Goal: Task Accomplishment & Management: Manage account settings

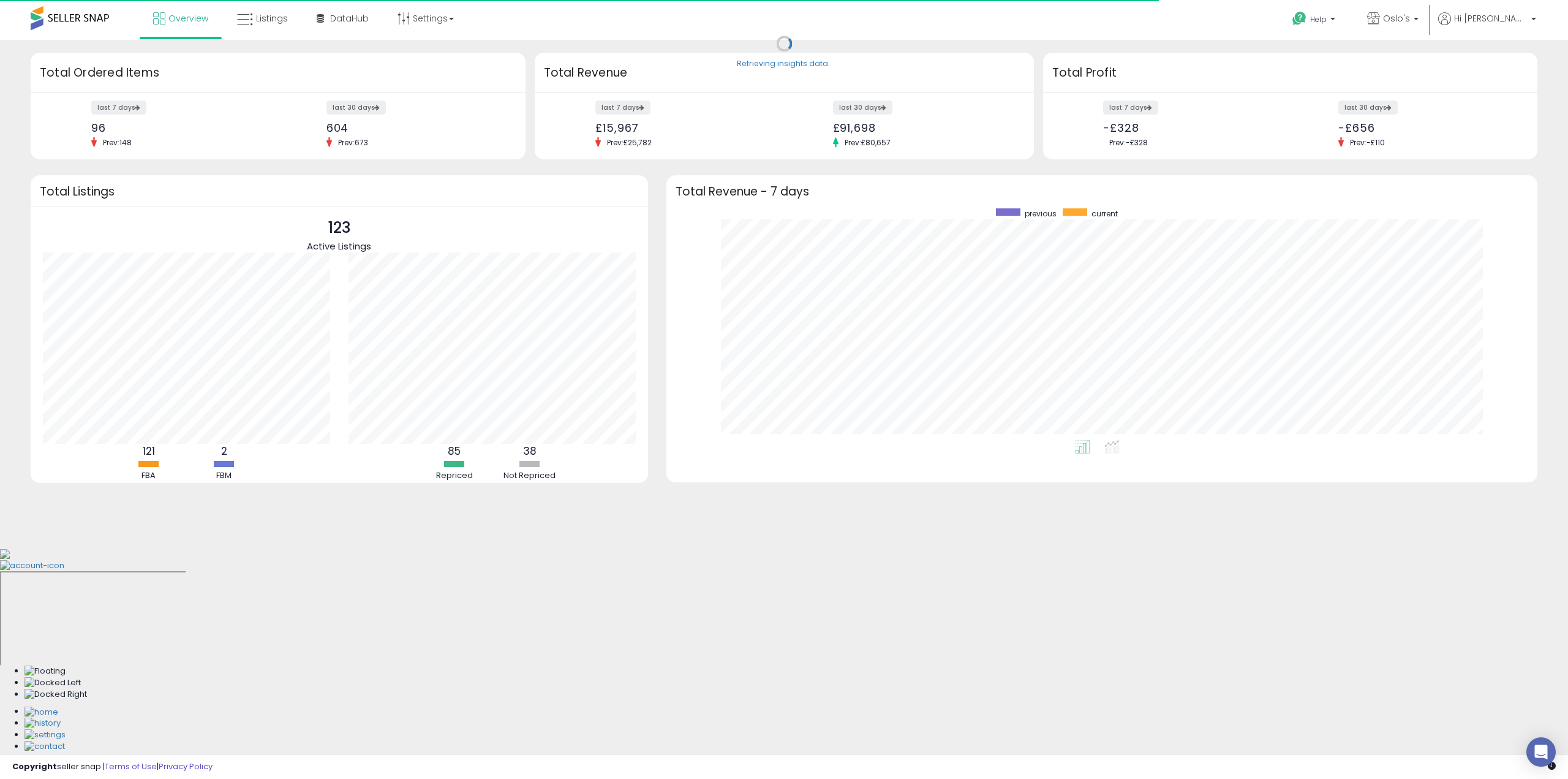
scroll to position [232, 846]
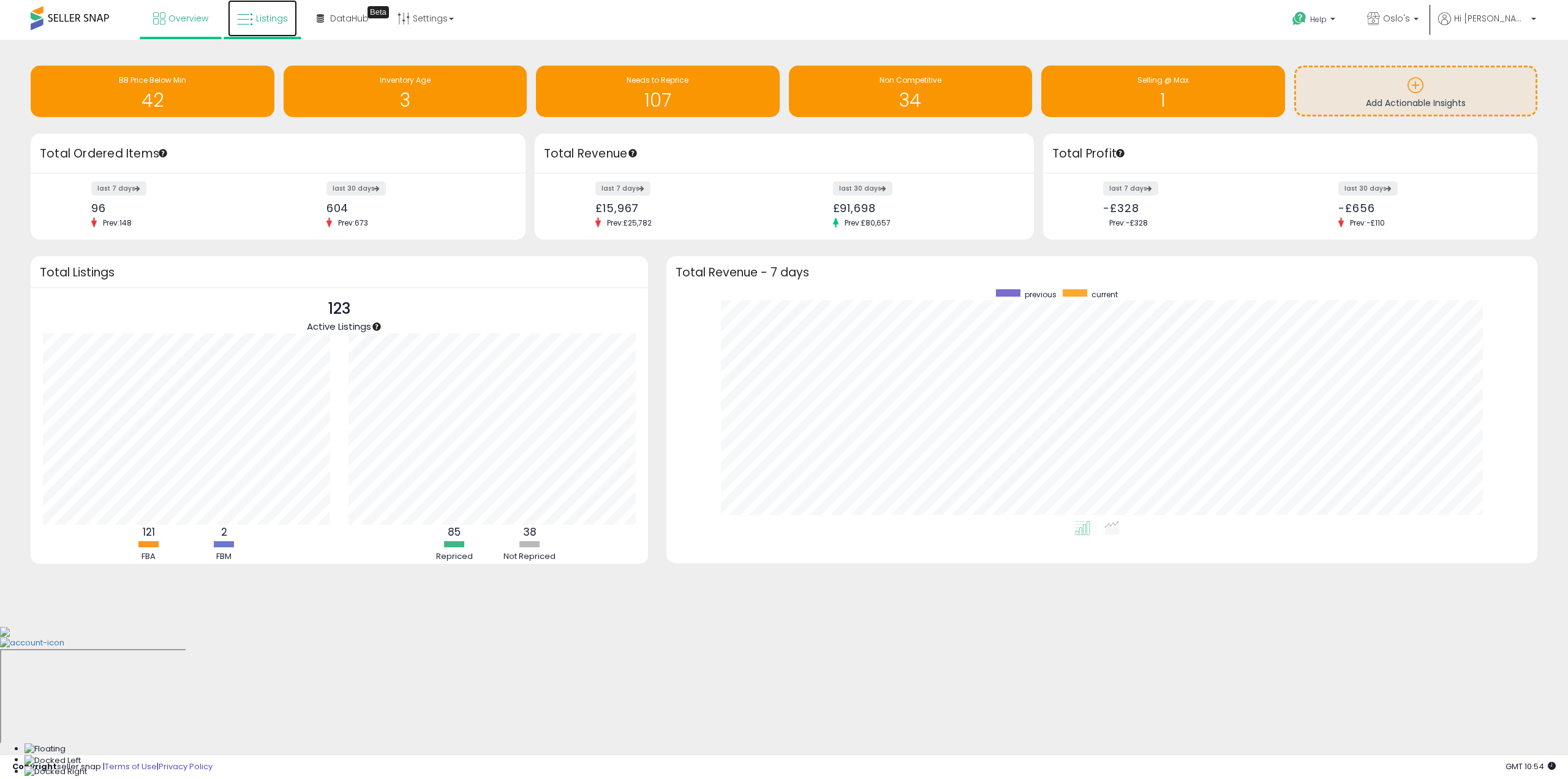
click at [268, 24] on span "Listings" at bounding box center [272, 18] width 32 height 12
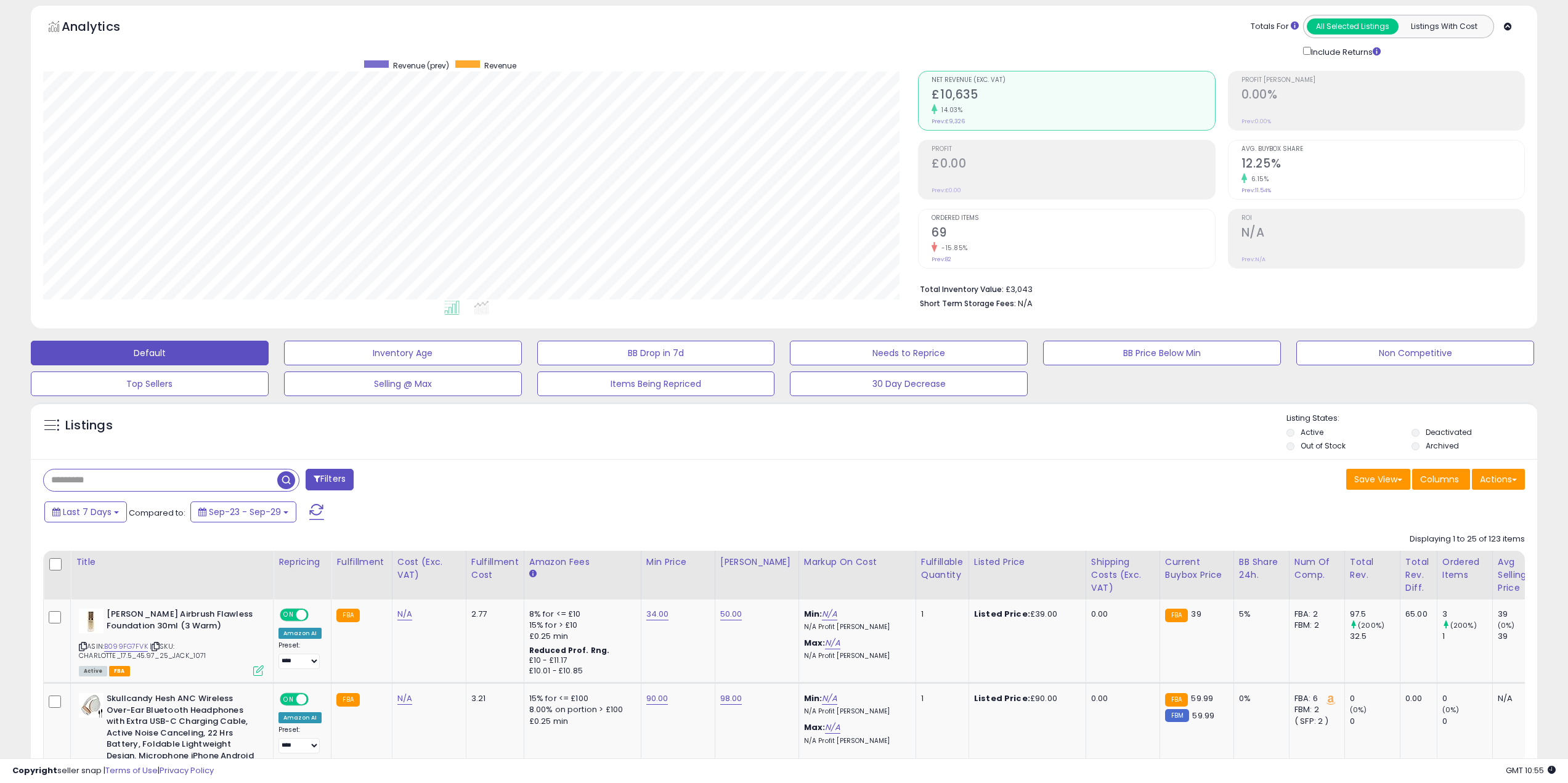
scroll to position [61, 0]
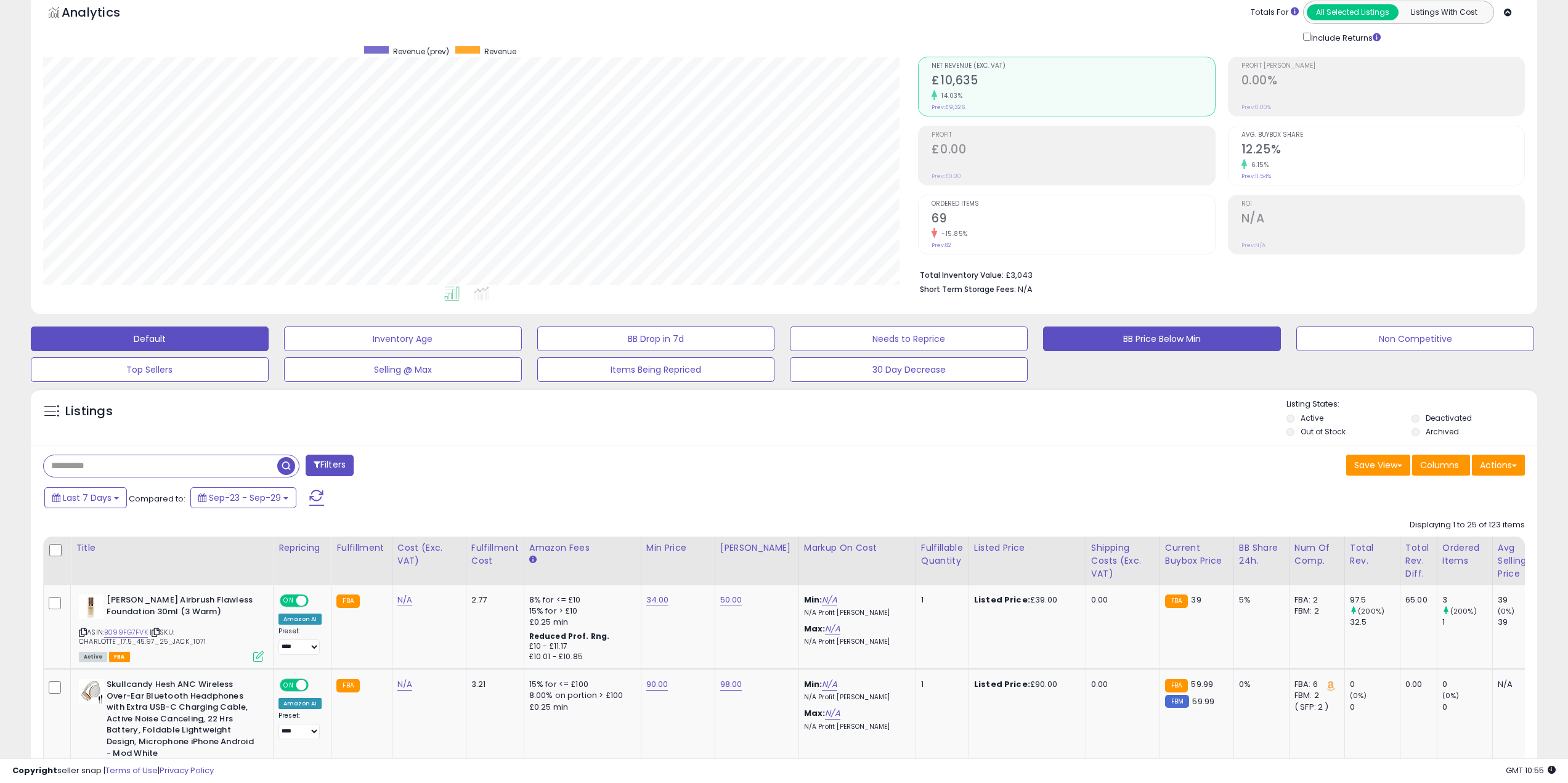
click at [1110, 346] on button "BB Price Below Min" at bounding box center [1162, 339] width 238 height 25
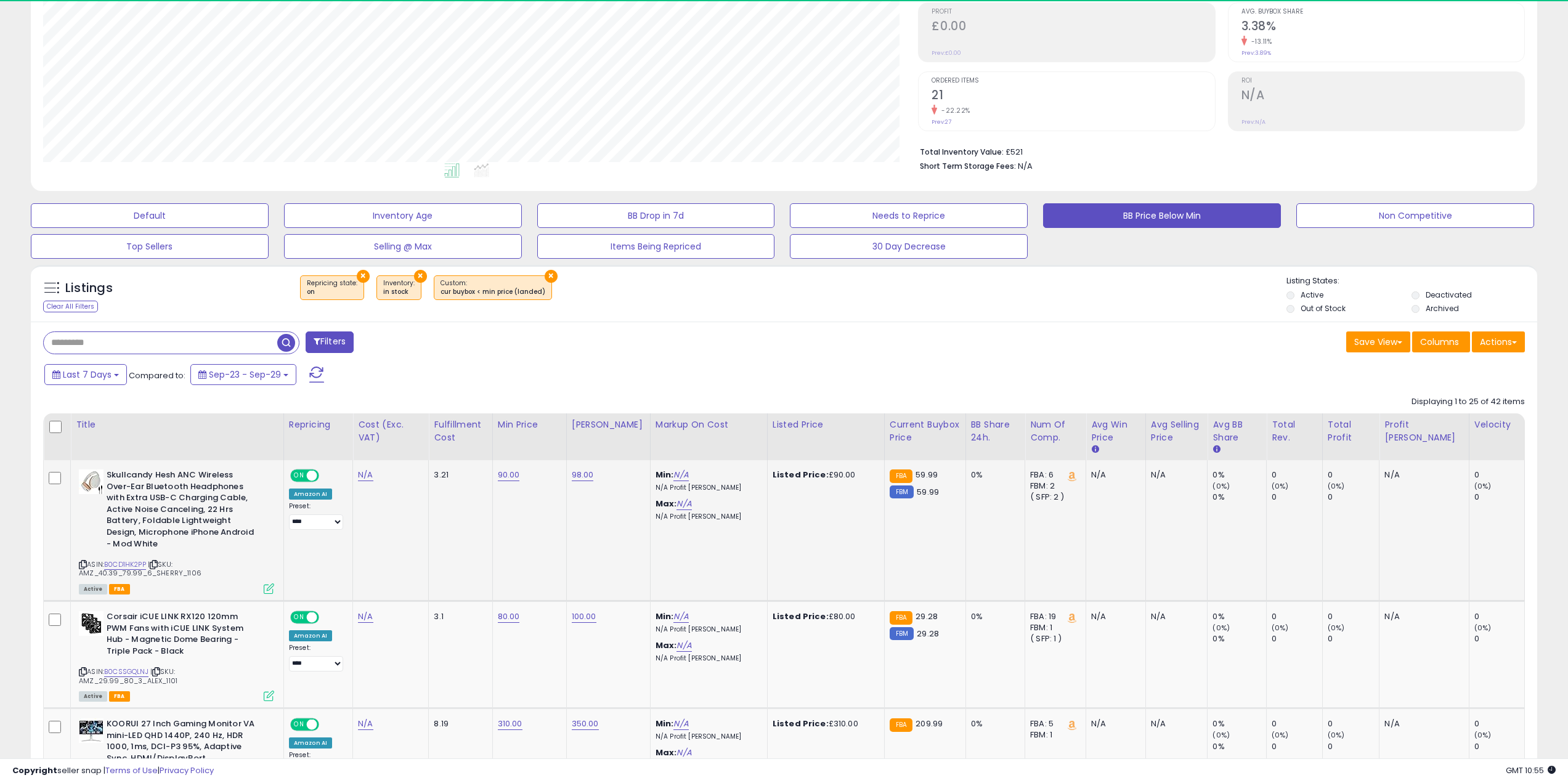
scroll to position [252, 876]
